Goal: Task Accomplishment & Management: Use online tool/utility

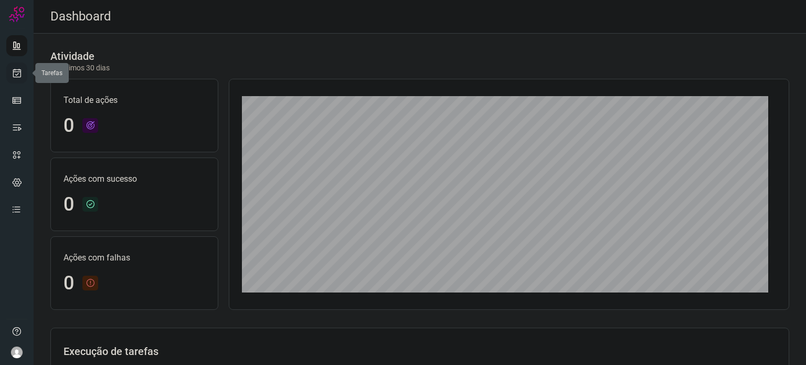
click at [15, 74] on icon at bounding box center [17, 73] width 11 height 10
click at [16, 72] on icon at bounding box center [17, 73] width 11 height 10
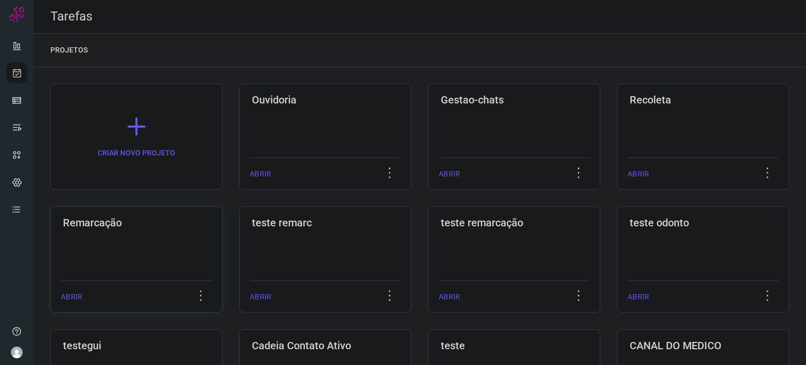
click at [239, 235] on div "Remarcação ABRIR" at bounding box center [325, 259] width 172 height 106
click at [239, 232] on div "Remarcação ABRIR" at bounding box center [325, 259] width 172 height 106
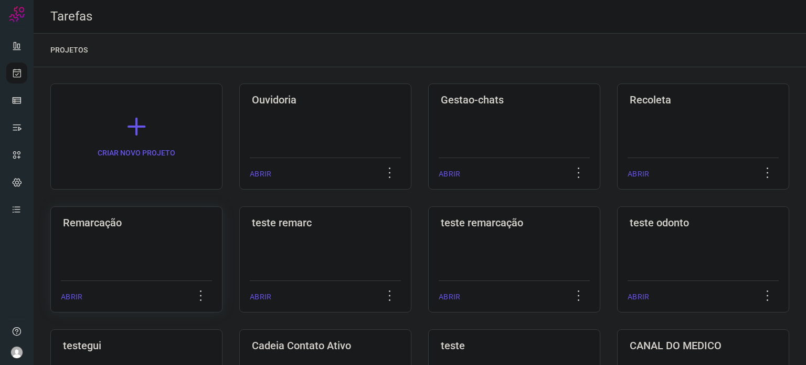
click at [239, 232] on div "Remarcação ABRIR" at bounding box center [325, 259] width 172 height 106
click at [239, 231] on div "Remarcação ABRIR" at bounding box center [325, 259] width 172 height 106
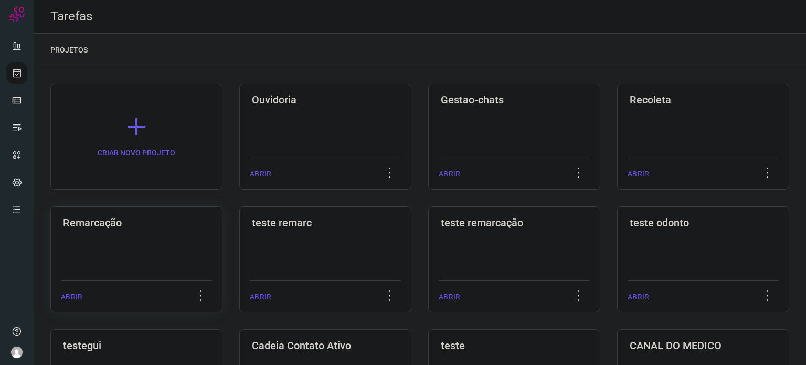
click at [239, 231] on div "Remarcação ABRIR" at bounding box center [325, 259] width 172 height 106
click at [239, 230] on div "Remarcação ABRIR" at bounding box center [325, 259] width 172 height 106
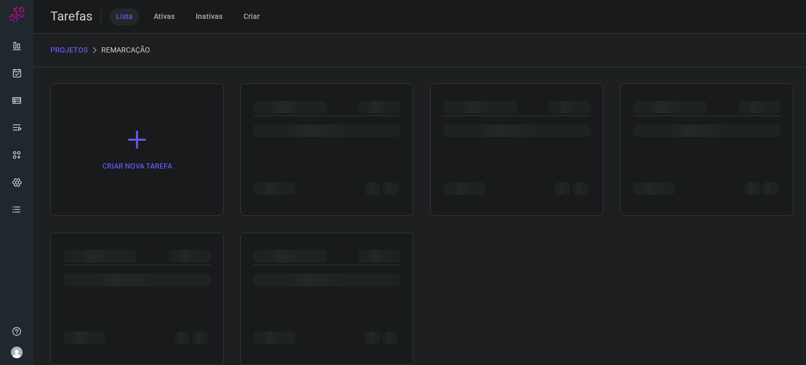
click at [193, 223] on div "CRIAR NOVA TAREFA" at bounding box center [419, 223] width 739 height 281
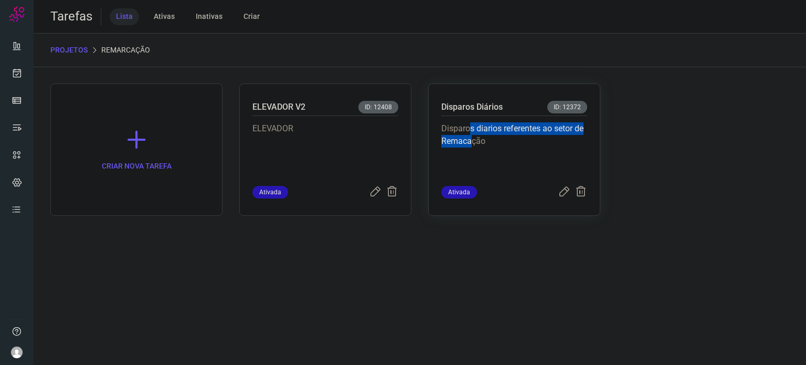
click at [472, 135] on p "Disparos diarios referentes ao setor de Remacação" at bounding box center [514, 148] width 146 height 52
click at [515, 131] on p "Disparos diarios referentes ao setor de Remacação" at bounding box center [514, 148] width 146 height 52
drag, startPoint x: 515, startPoint y: 131, endPoint x: 517, endPoint y: 114, distance: 16.9
click at [516, 129] on p "Disparos diarios referentes ao setor de Remacação" at bounding box center [514, 148] width 146 height 52
click at [517, 114] on div "Disparos Diários ID: 12372" at bounding box center [514, 108] width 146 height 15
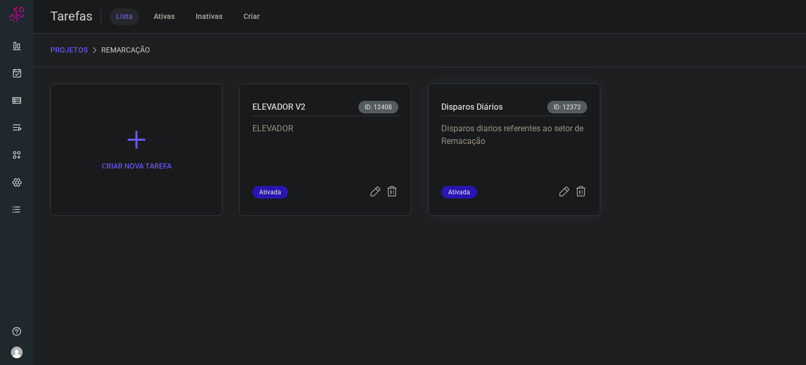
click at [517, 111] on div "Disparos Diários ID: 12372" at bounding box center [514, 108] width 146 height 15
drag, startPoint x: 509, startPoint y: 176, endPoint x: 510, endPoint y: 163, distance: 12.6
click at [509, 172] on div "Disparos diarios referentes ao setor de Remacação" at bounding box center [514, 151] width 146 height 70
click at [510, 163] on p "Disparos diarios referentes ao setor de Remacação" at bounding box center [514, 148] width 146 height 52
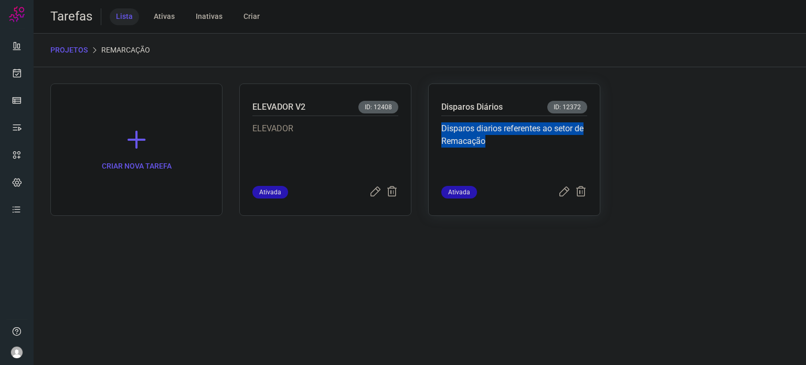
click at [510, 163] on p "Disparos diarios referentes ao setor de Remacação" at bounding box center [514, 148] width 146 height 52
click at [509, 164] on p "Disparos diarios referentes ao setor de Remacação" at bounding box center [514, 148] width 146 height 52
click at [485, 103] on p "Disparos Diários" at bounding box center [471, 107] width 61 height 13
click at [516, 159] on p "Disparos diarios referentes ao setor de Remacação" at bounding box center [514, 148] width 146 height 52
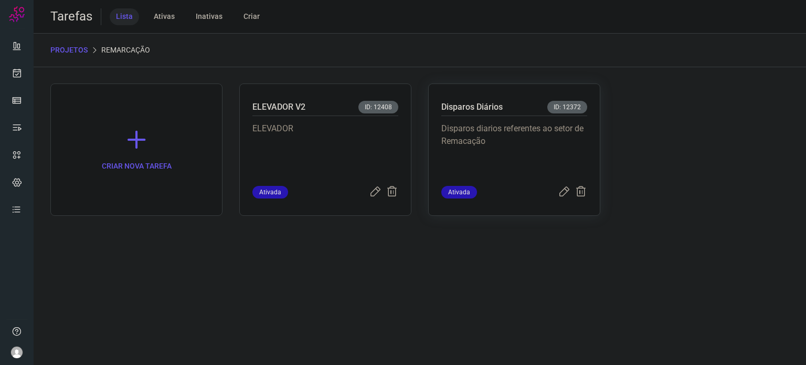
click at [516, 158] on p "Disparos diarios referentes ao setor de Remacação" at bounding box center [514, 148] width 146 height 52
click at [529, 156] on p "Disparos diarios referentes ao setor de Remacação" at bounding box center [514, 148] width 146 height 52
click at [527, 152] on p "Disparos diarios referentes ao setor de Remacação" at bounding box center [514, 148] width 146 height 52
click at [527, 151] on p "Disparos diarios referentes ao setor de Remacação" at bounding box center [514, 148] width 146 height 52
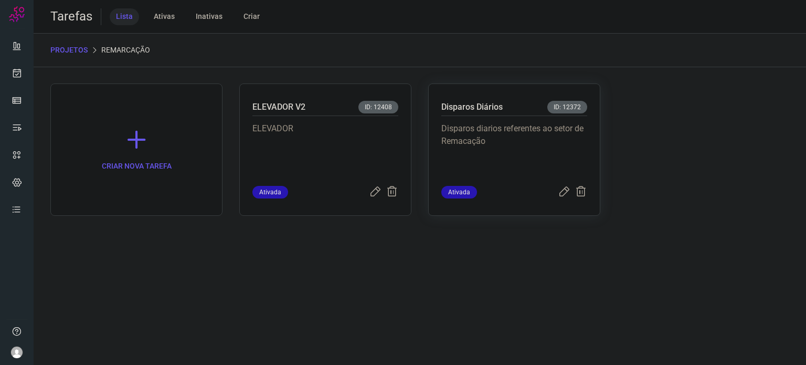
click at [527, 150] on p "Disparos diarios referentes ao setor de Remacação" at bounding box center [514, 148] width 146 height 52
click at [486, 104] on p "Disparos Diários" at bounding box center [471, 107] width 61 height 13
click at [485, 104] on p "Disparos Diários" at bounding box center [471, 107] width 61 height 13
click at [508, 168] on p "Disparos diarios referentes ao setor de Remacação" at bounding box center [514, 148] width 146 height 52
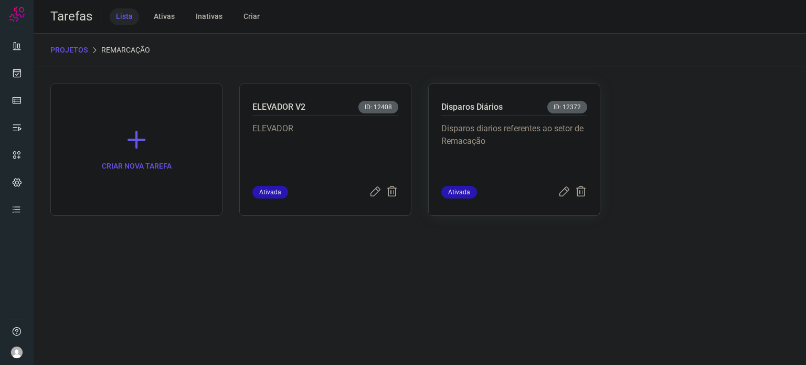
click at [508, 167] on p "Disparos diarios referentes ao setor de Remacação" at bounding box center [514, 148] width 146 height 52
click at [508, 166] on p "Disparos diarios referentes ao setor de Remacação" at bounding box center [514, 148] width 146 height 52
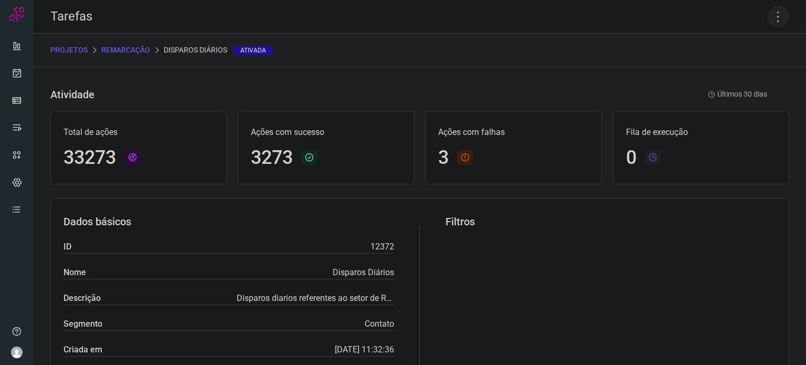
click at [775, 21] on icon at bounding box center [778, 17] width 22 height 22
click at [728, 71] on li "Executar" at bounding box center [732, 68] width 95 height 17
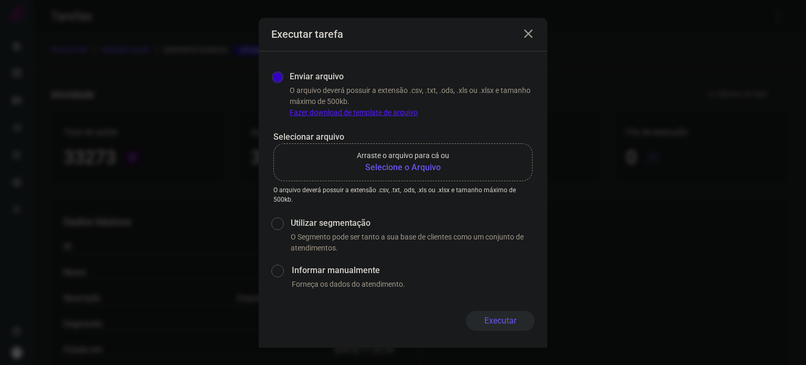
click at [403, 163] on b "Selecione o Arquivo" at bounding box center [403, 167] width 92 height 13
click at [0, 0] on input "Arraste o arquivo para cá ou Selecione o Arquivo" at bounding box center [0, 0] width 0 height 0
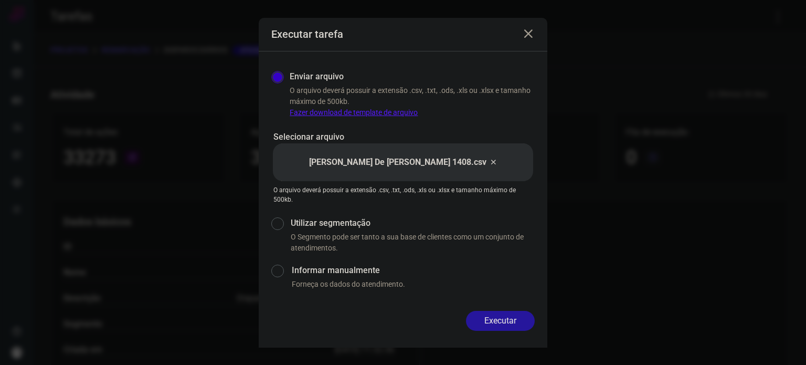
click at [506, 313] on button "Executar" at bounding box center [500, 321] width 69 height 20
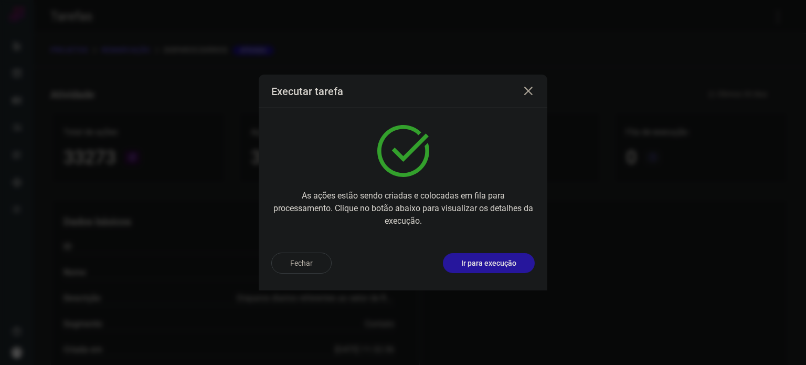
click at [500, 260] on p "Ir para execução" at bounding box center [488, 263] width 55 height 11
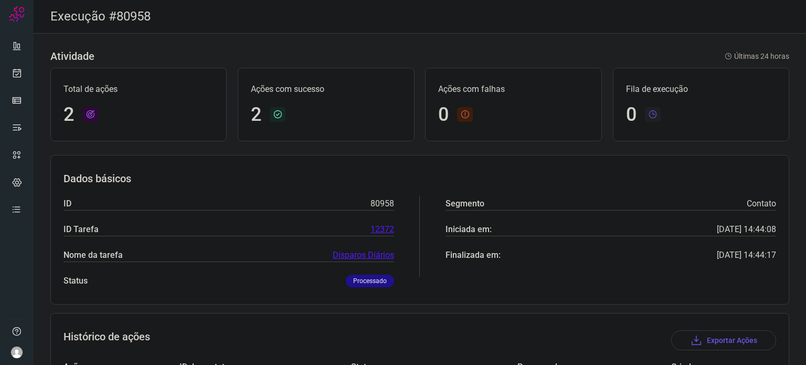
scroll to position [119, 0]
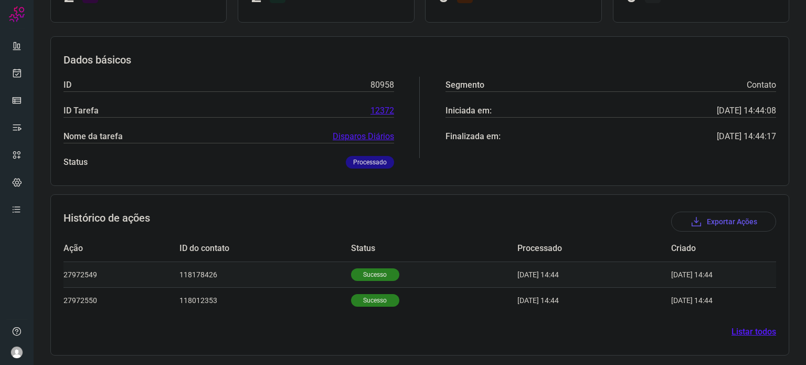
click at [364, 273] on p "Sucesso" at bounding box center [375, 274] width 48 height 13
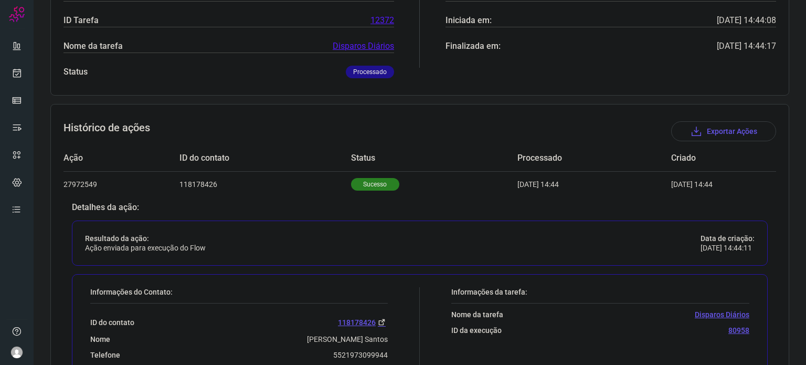
scroll to position [328, 0]
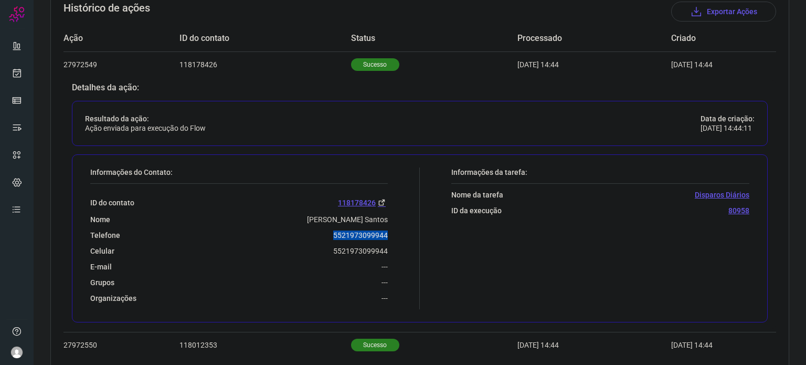
drag, startPoint x: 357, startPoint y: 235, endPoint x: 393, endPoint y: 230, distance: 37.0
click at [393, 230] on div "Informações do Contato: ID do contato 118178426 Nome Ana L. Santos Telefone 552…" at bounding box center [252, 238] width 335 height 142
copy p "5521973099944"
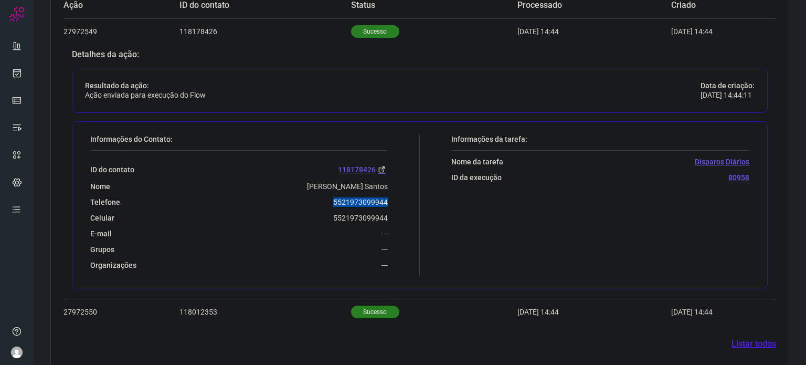
scroll to position [373, 0]
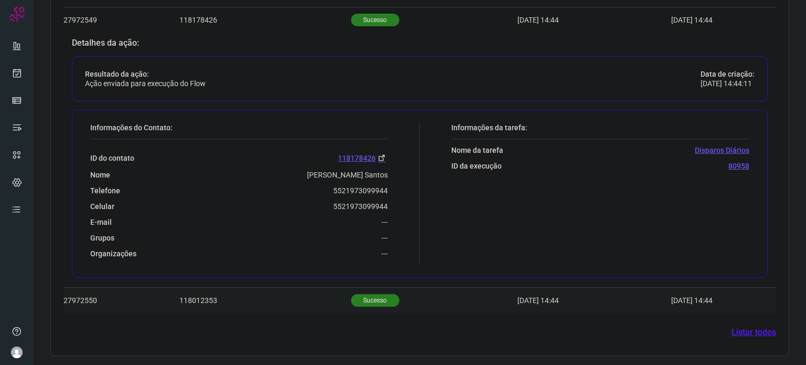
click at [384, 295] on p "Sucesso" at bounding box center [375, 300] width 48 height 13
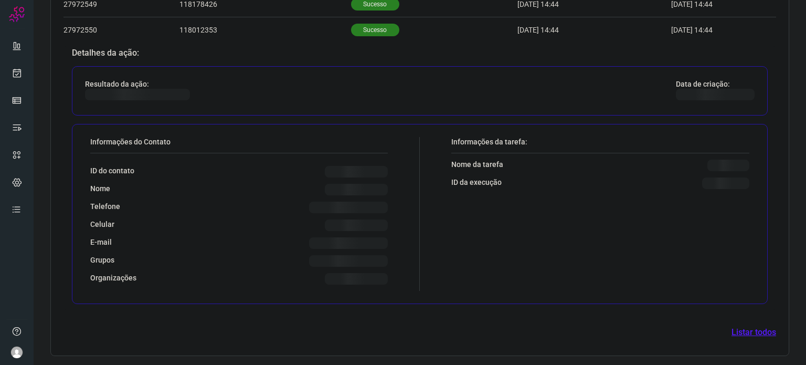
scroll to position [373, 0]
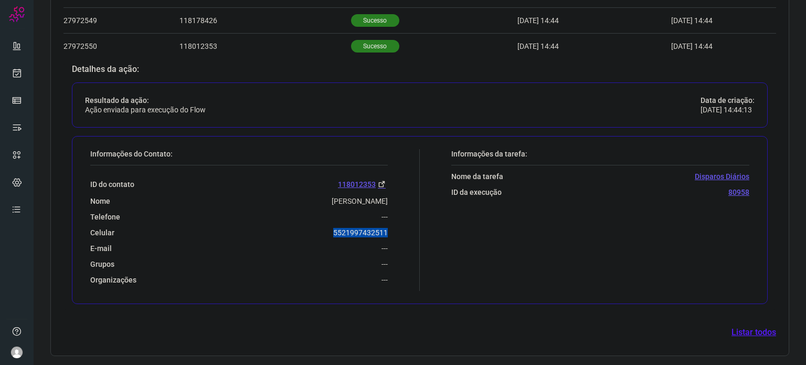
drag, startPoint x: 325, startPoint y: 227, endPoint x: 397, endPoint y: 226, distance: 71.9
click at [397, 226] on div "Informações do Contato: ID do contato 118012353 Nome Wellington Alves De Souza …" at bounding box center [252, 220] width 335 height 142
copy p "5521997432511"
